Goal: Navigation & Orientation: Find specific page/section

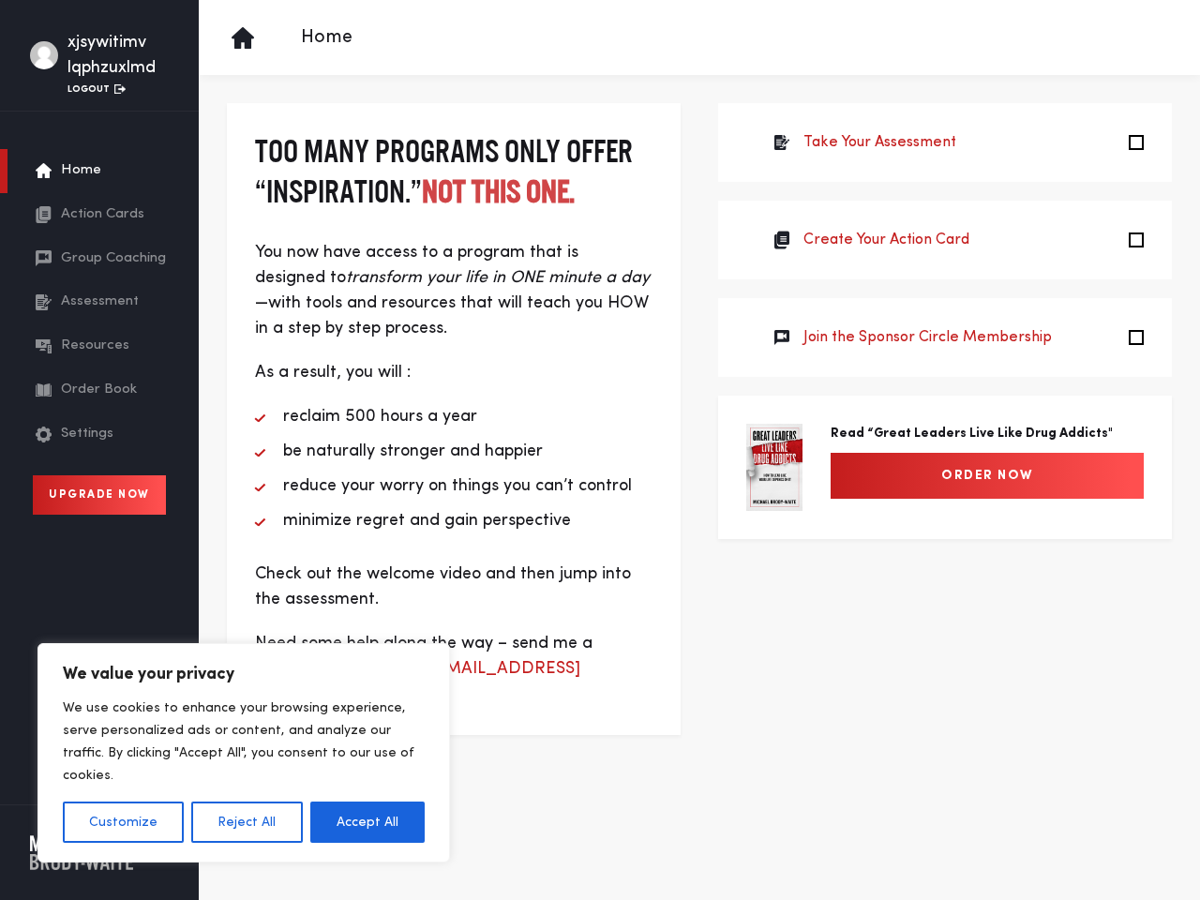
click at [600, 450] on li "be naturally stronger and happier" at bounding box center [454, 451] width 398 height 25
click at [123, 822] on button "Customize" at bounding box center [123, 822] width 121 height 41
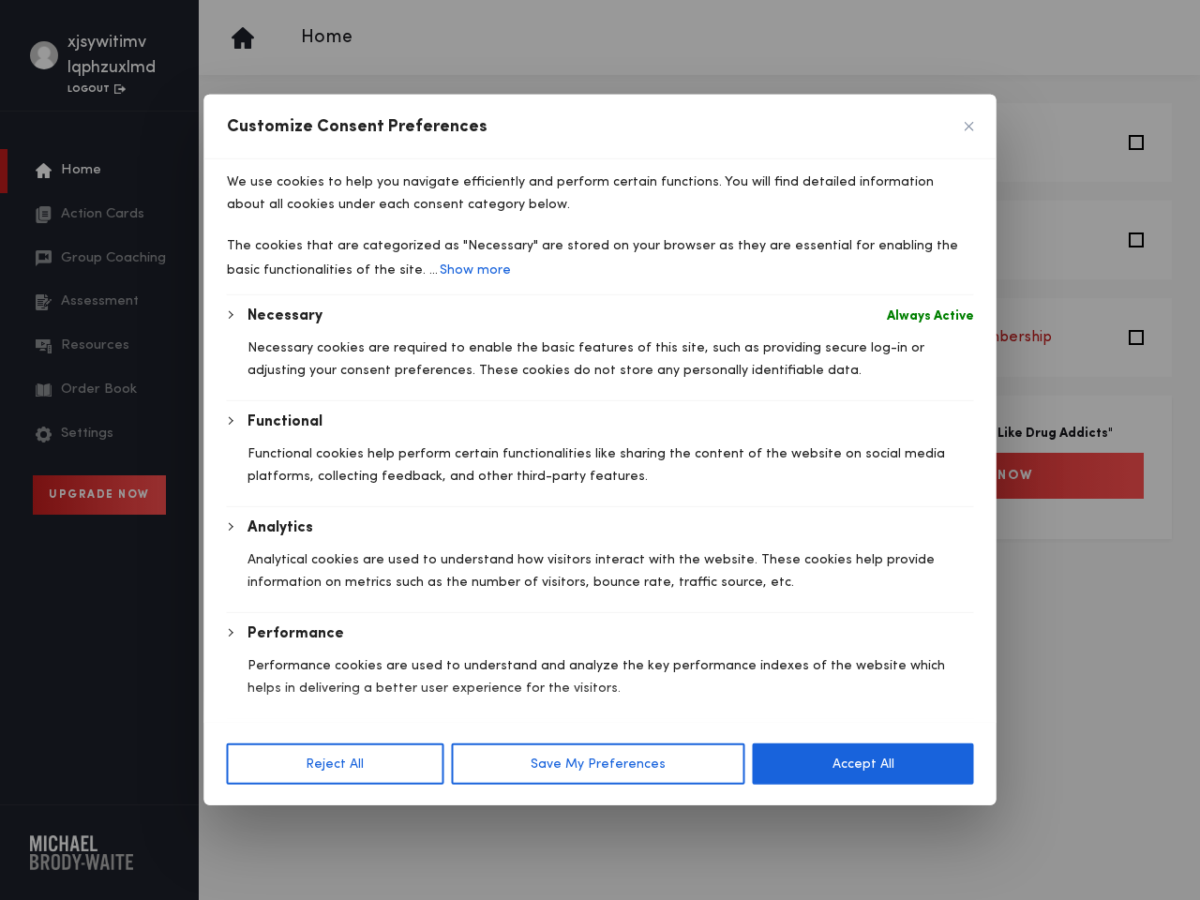
click at [246, 612] on div "Analytics Analytical cookies are used to understand how visitors interact with …" at bounding box center [600, 565] width 747 height 96
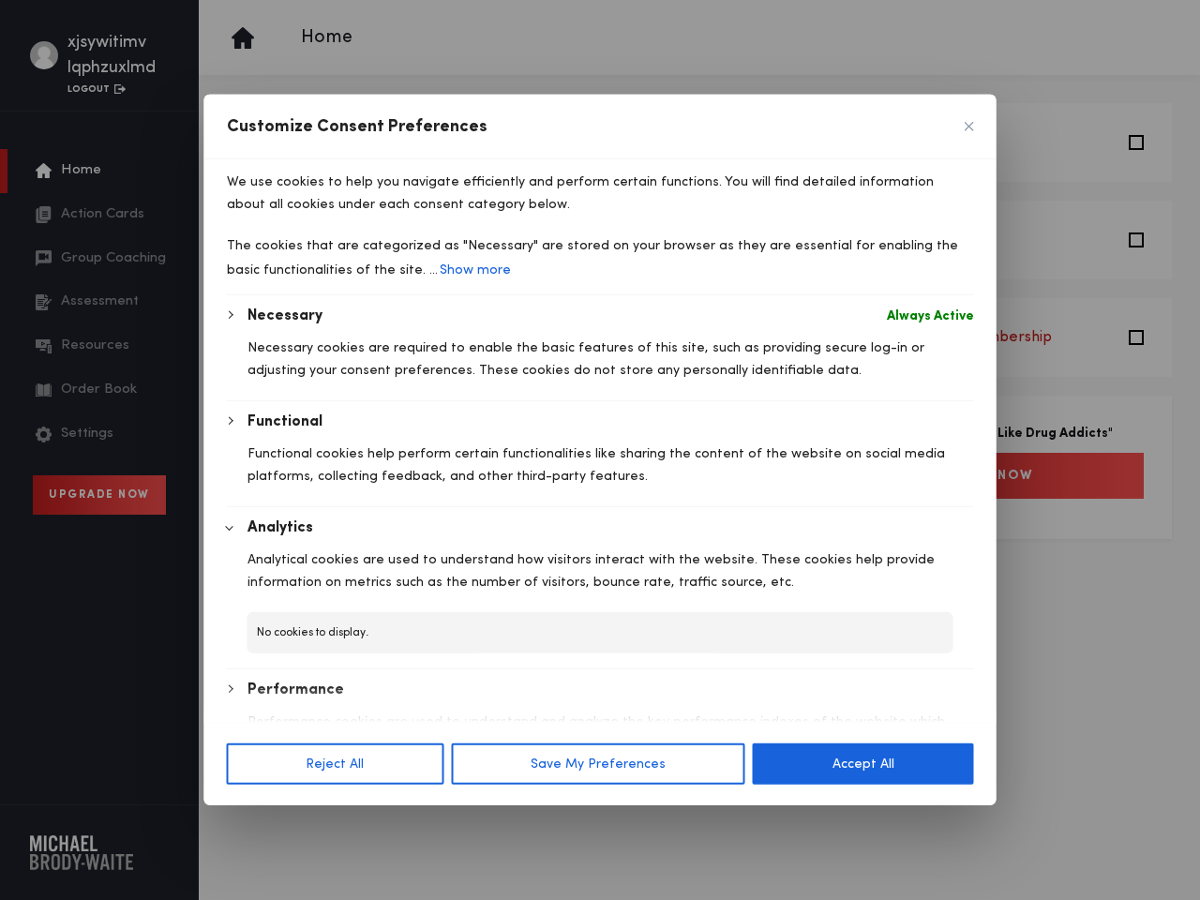
click at [368, 822] on div at bounding box center [600, 450] width 1200 height 900
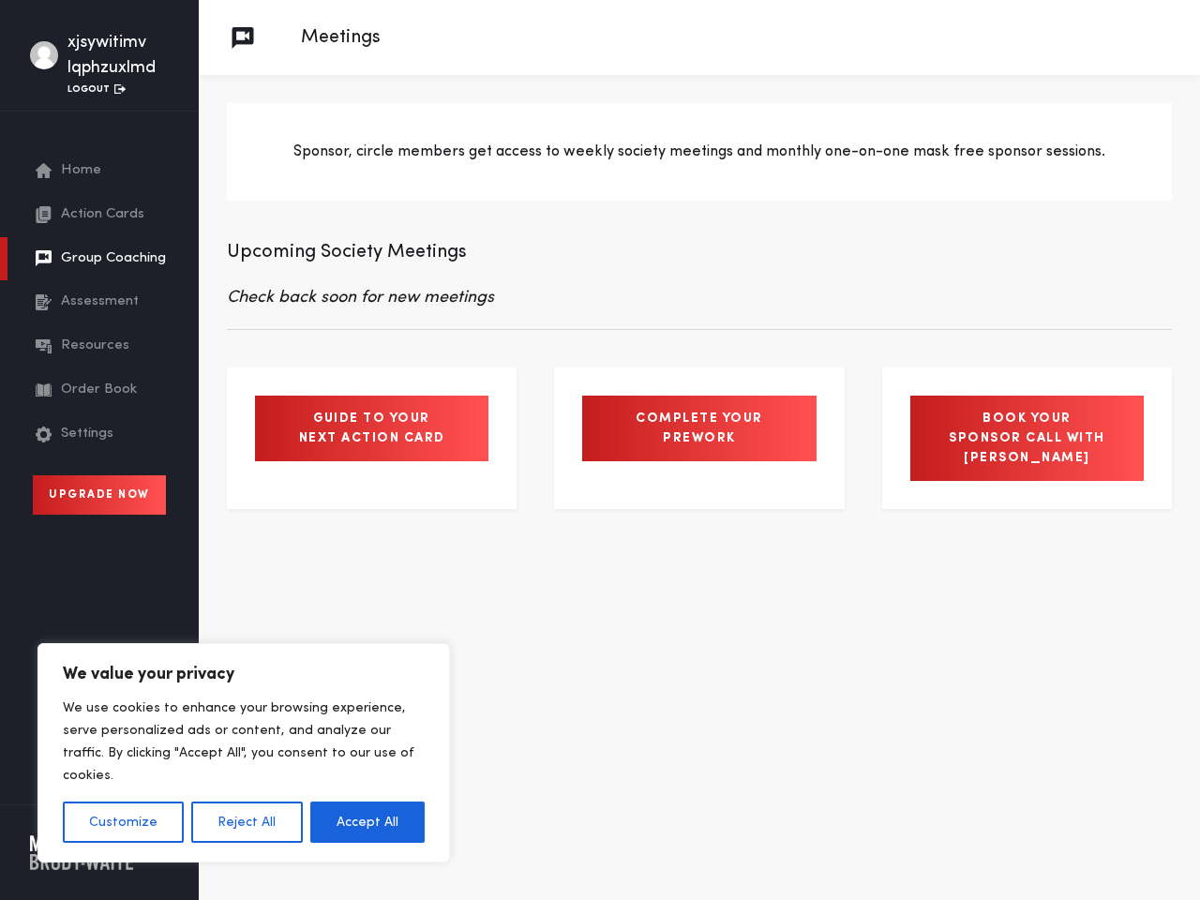
click at [123, 822] on button "Customize" at bounding box center [123, 822] width 121 height 41
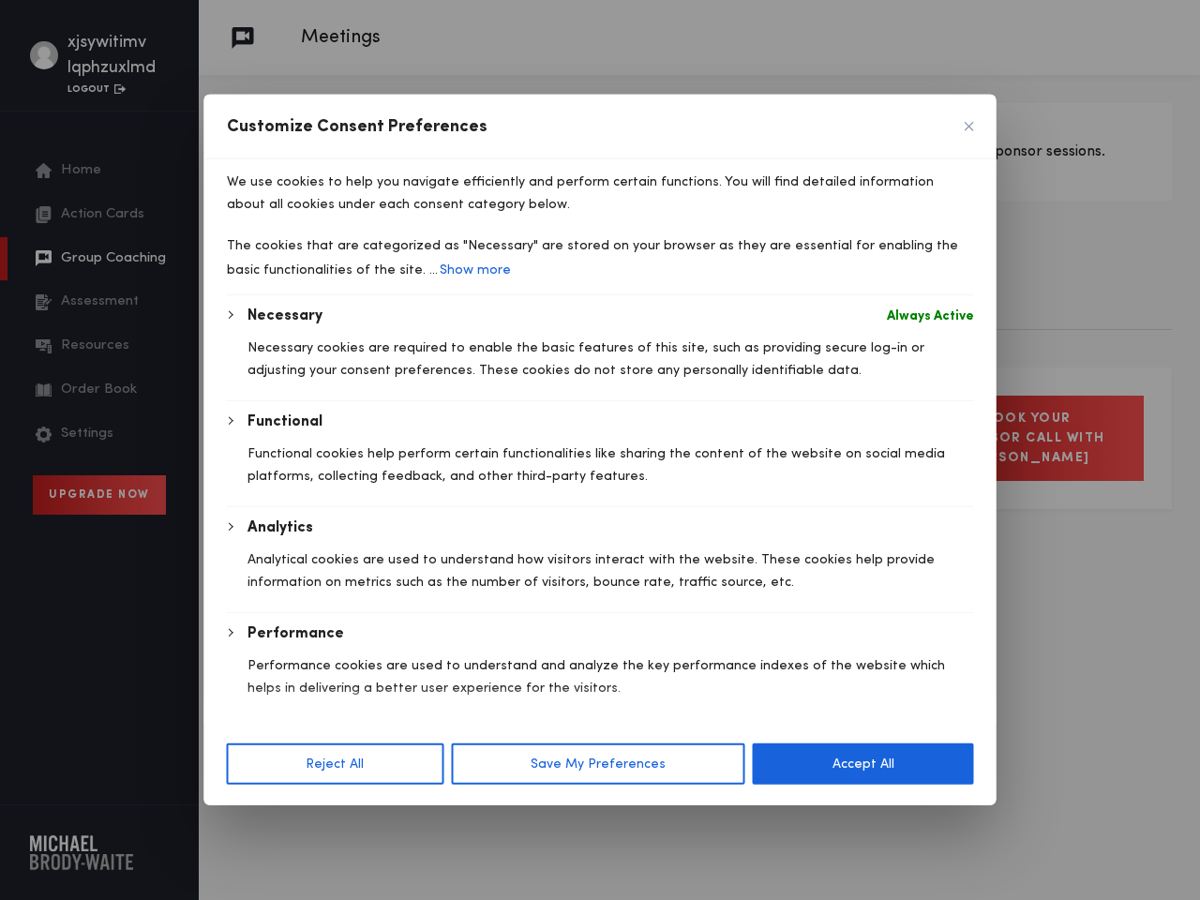
click at [246, 822] on div at bounding box center [600, 450] width 1200 height 900
click at [368, 822] on div "Necessary Always Active Necessary cookies are required to enable the basic feat…" at bounding box center [600, 564] width 747 height 519
